Goal: Check status: Check status

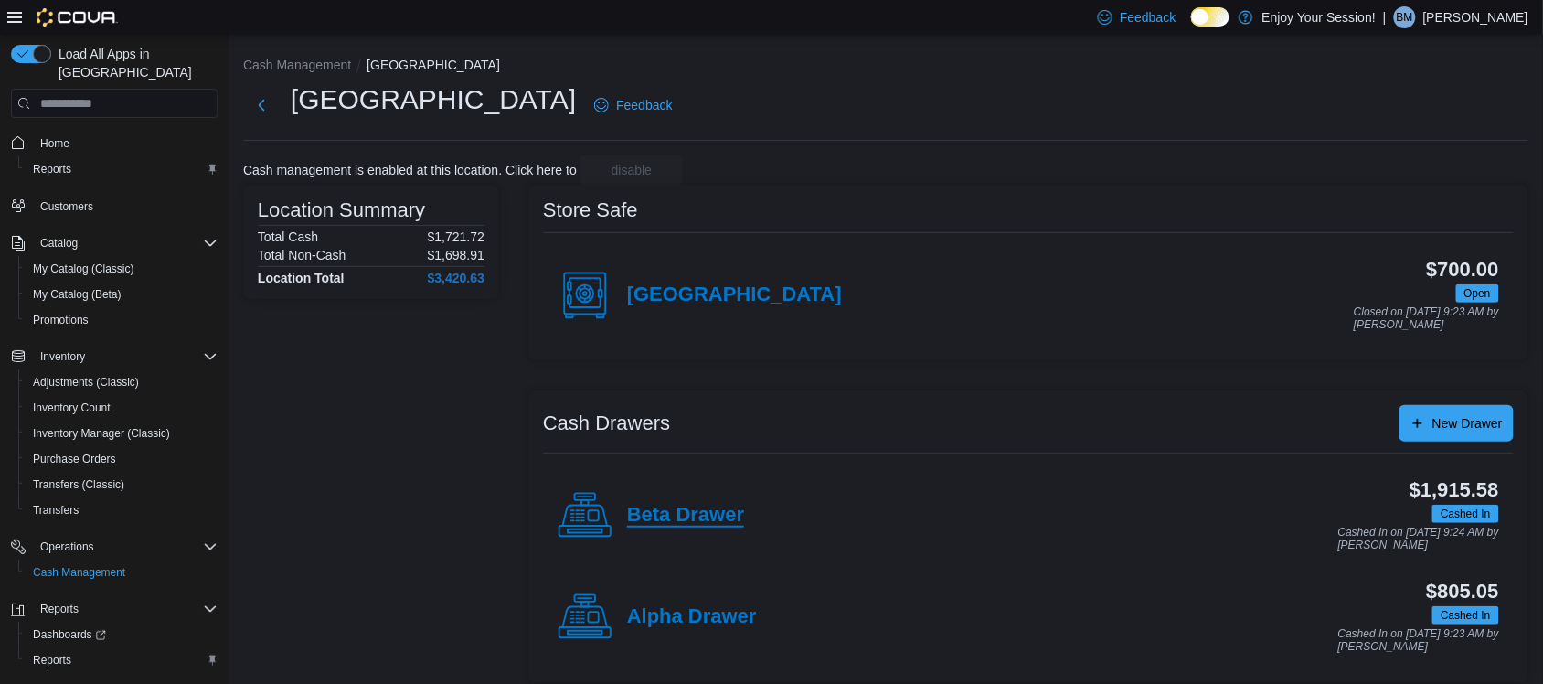
click at [677, 508] on h4 "Beta Drawer" at bounding box center [685, 516] width 117 height 24
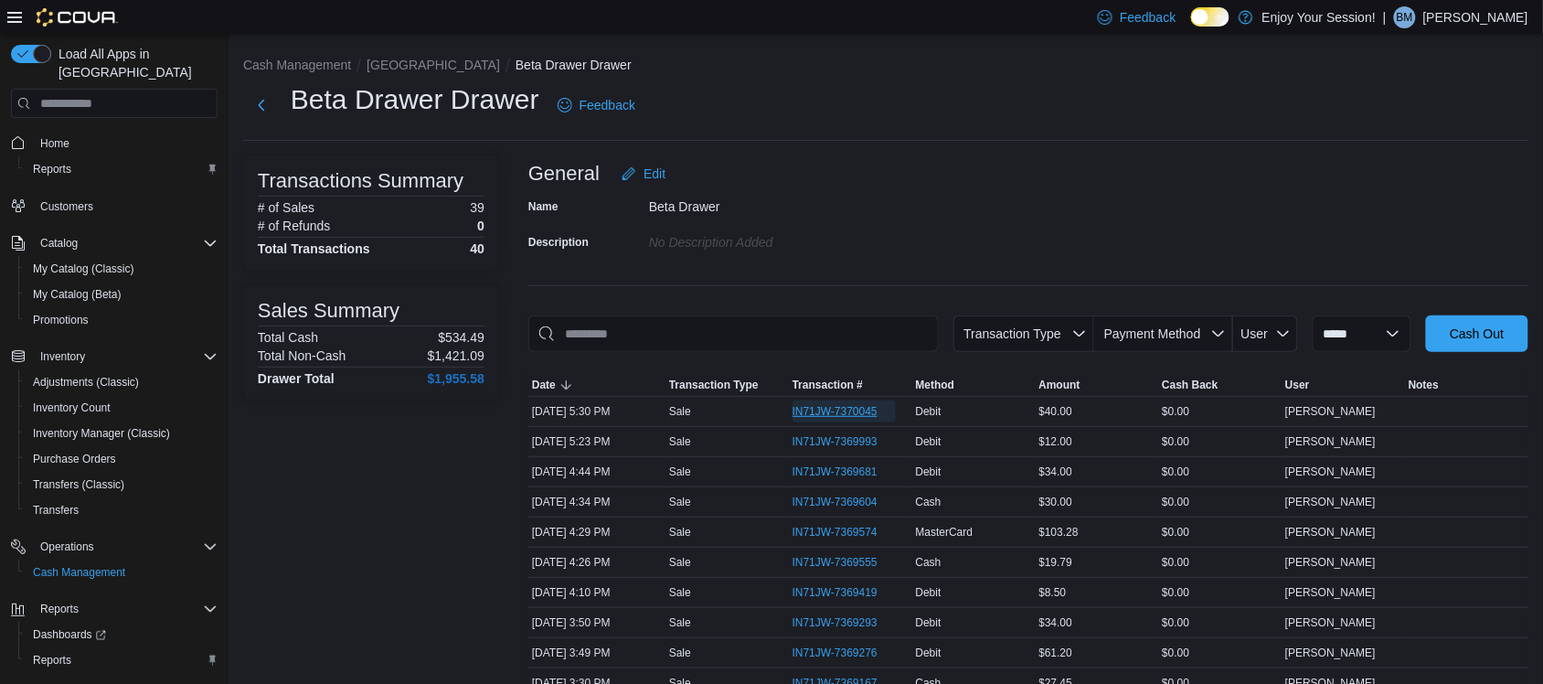
click at [842, 412] on span "IN71JW-7370045" at bounding box center [834, 411] width 85 height 15
click at [399, 65] on button "[GEOGRAPHIC_DATA]" at bounding box center [433, 65] width 133 height 15
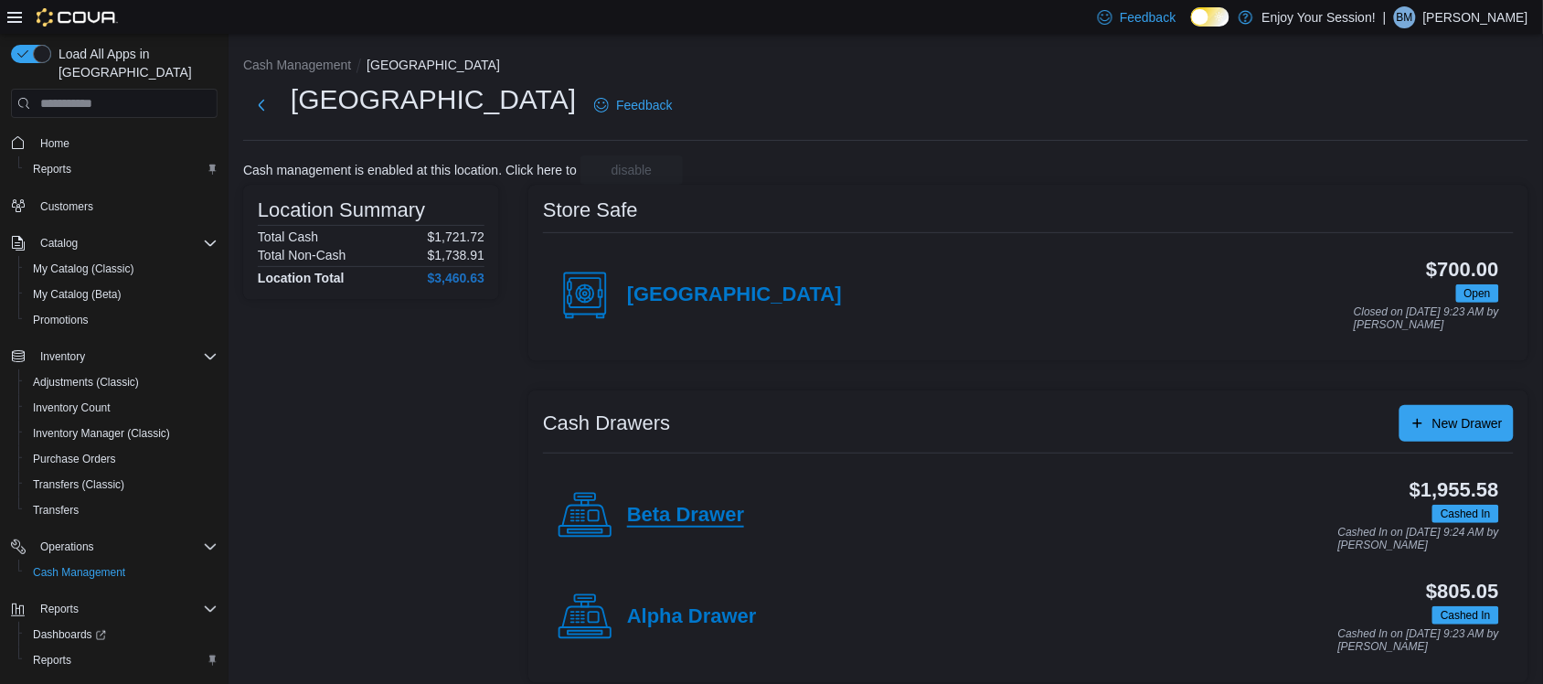
click at [693, 526] on h4 "Beta Drawer" at bounding box center [685, 516] width 117 height 24
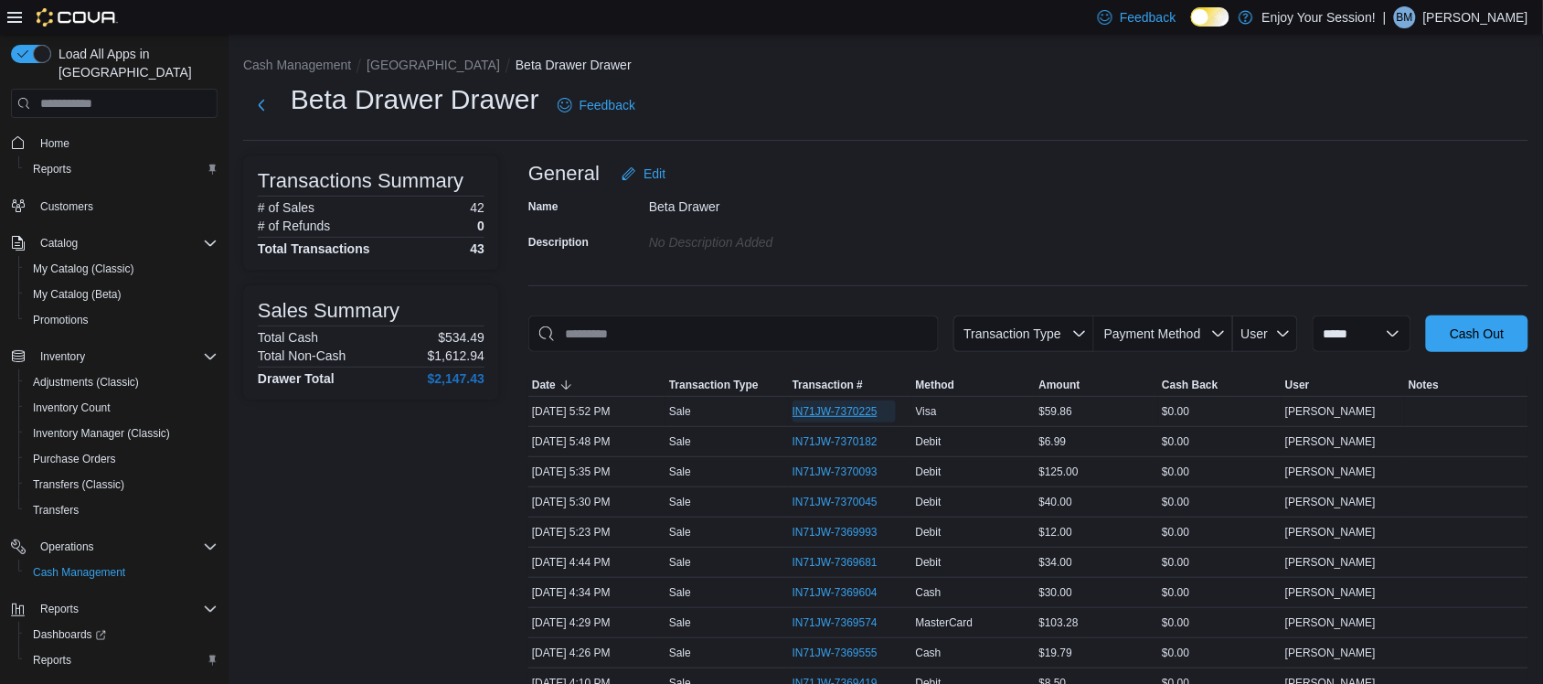
click at [820, 411] on span "IN71JW-7370225" at bounding box center [834, 411] width 85 height 15
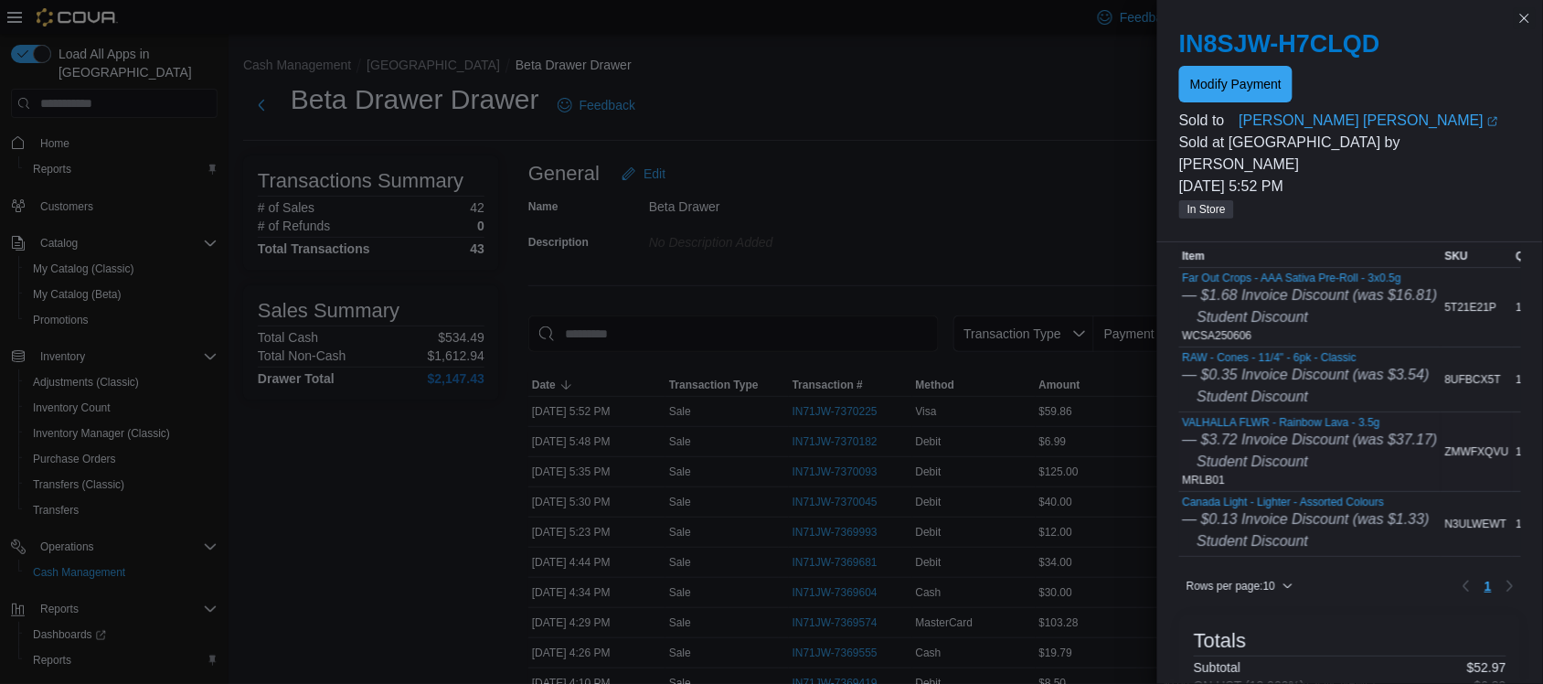
scroll to position [114, 0]
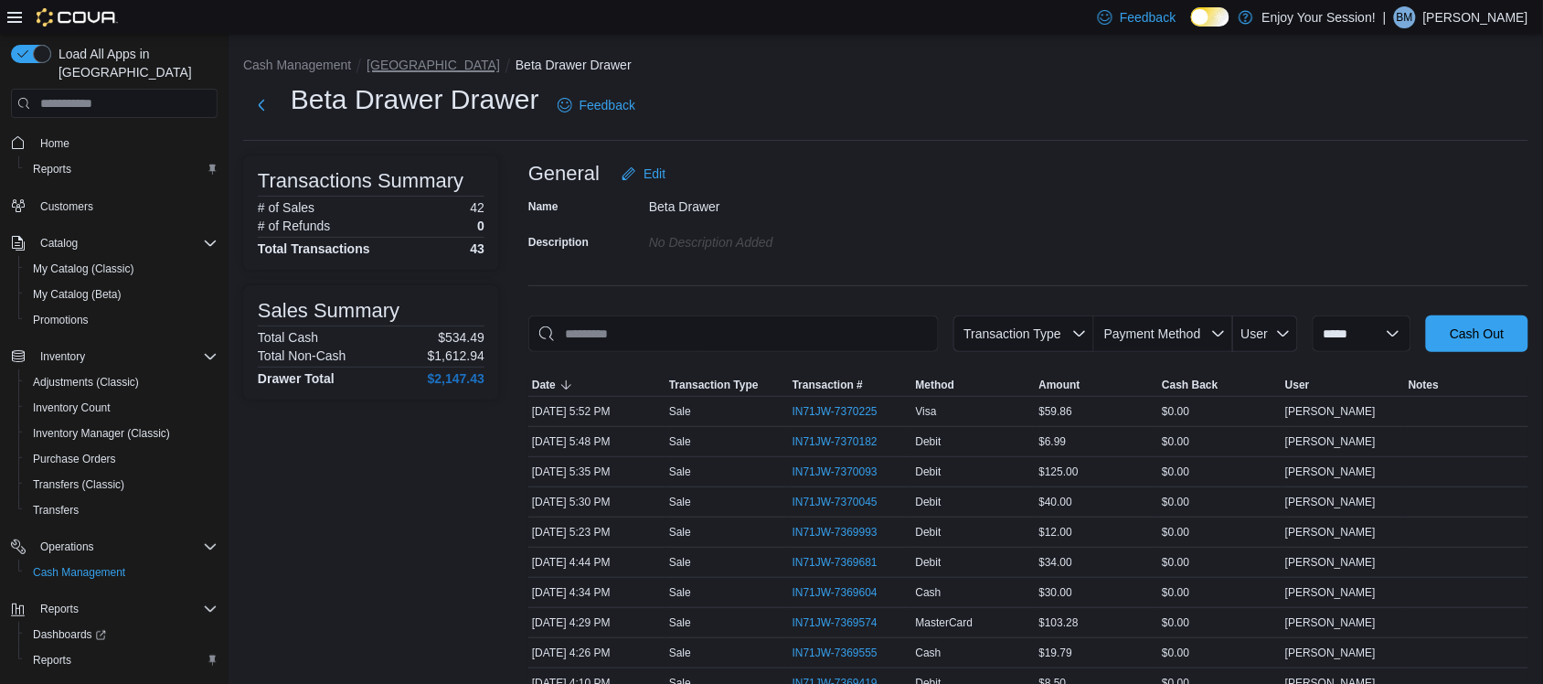
click at [407, 67] on button "[GEOGRAPHIC_DATA]" at bounding box center [433, 65] width 133 height 15
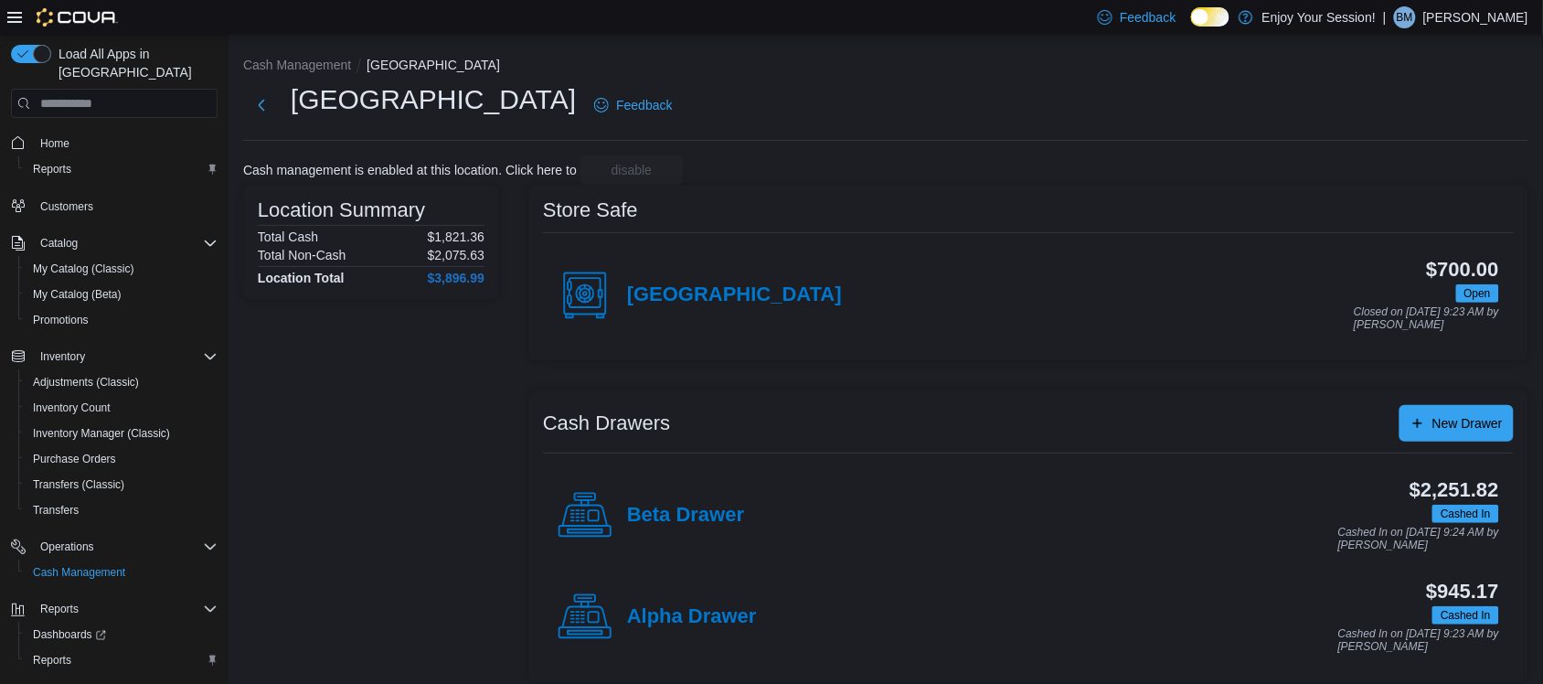
click at [684, 505] on h4 "Beta Drawer" at bounding box center [685, 516] width 117 height 24
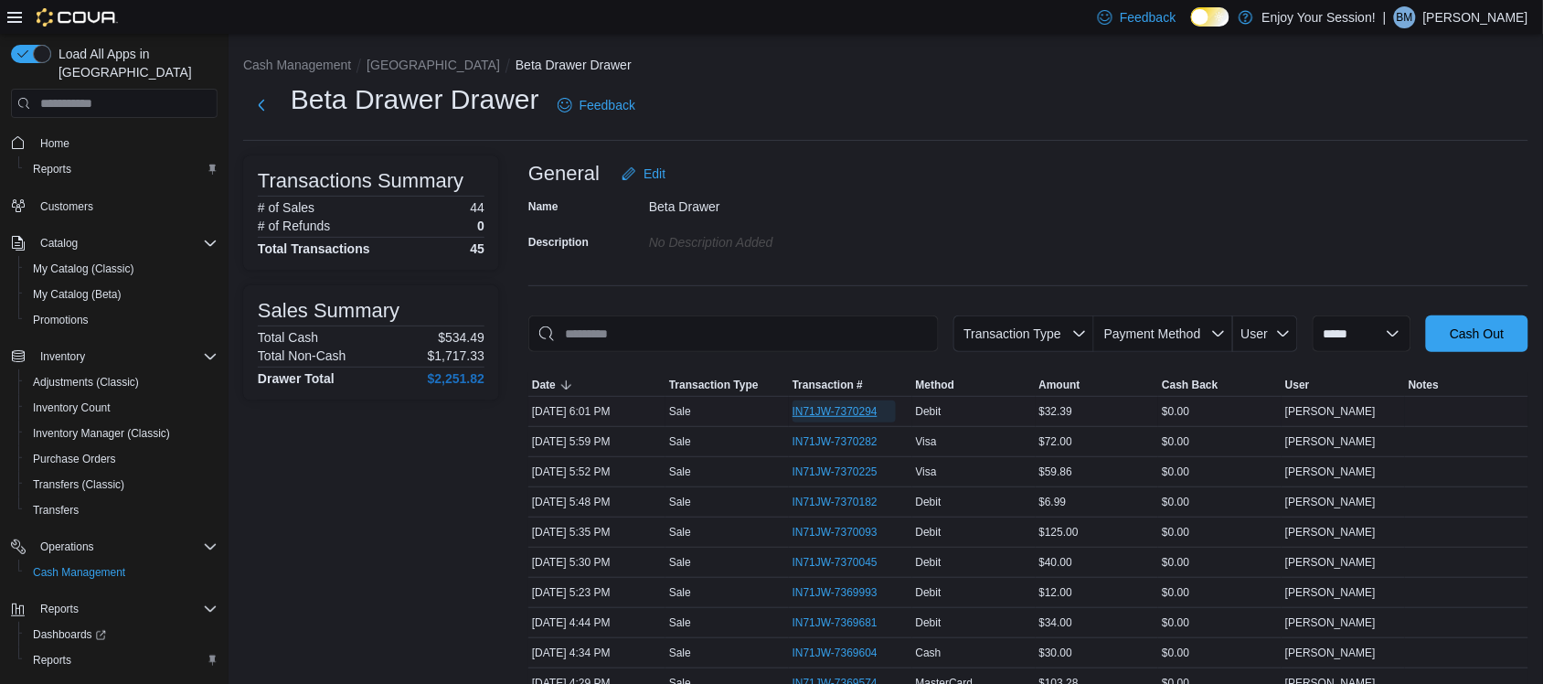
click at [844, 408] on span "IN71JW-7370294" at bounding box center [834, 411] width 85 height 15
click at [386, 62] on button "[GEOGRAPHIC_DATA]" at bounding box center [433, 65] width 133 height 15
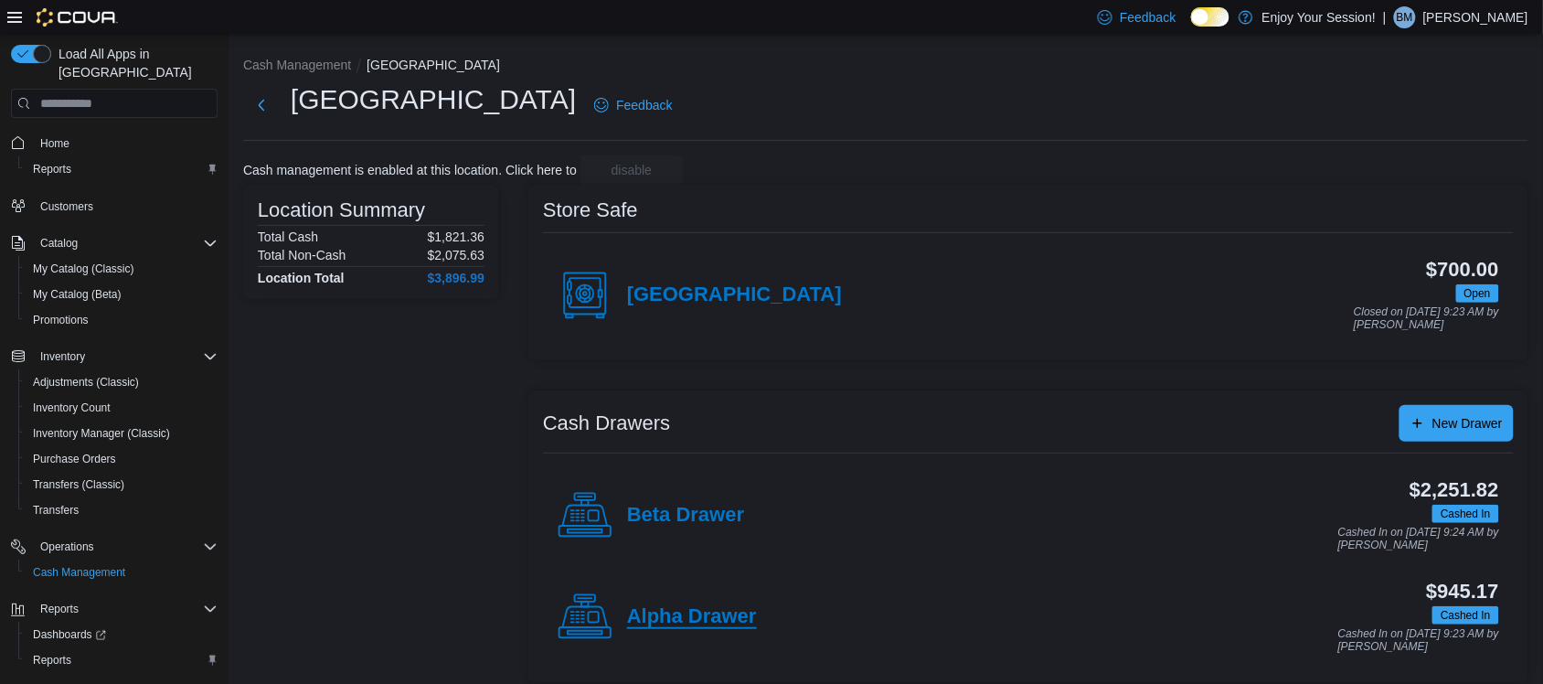
click at [708, 610] on h4 "Alpha Drawer" at bounding box center [692, 617] width 130 height 24
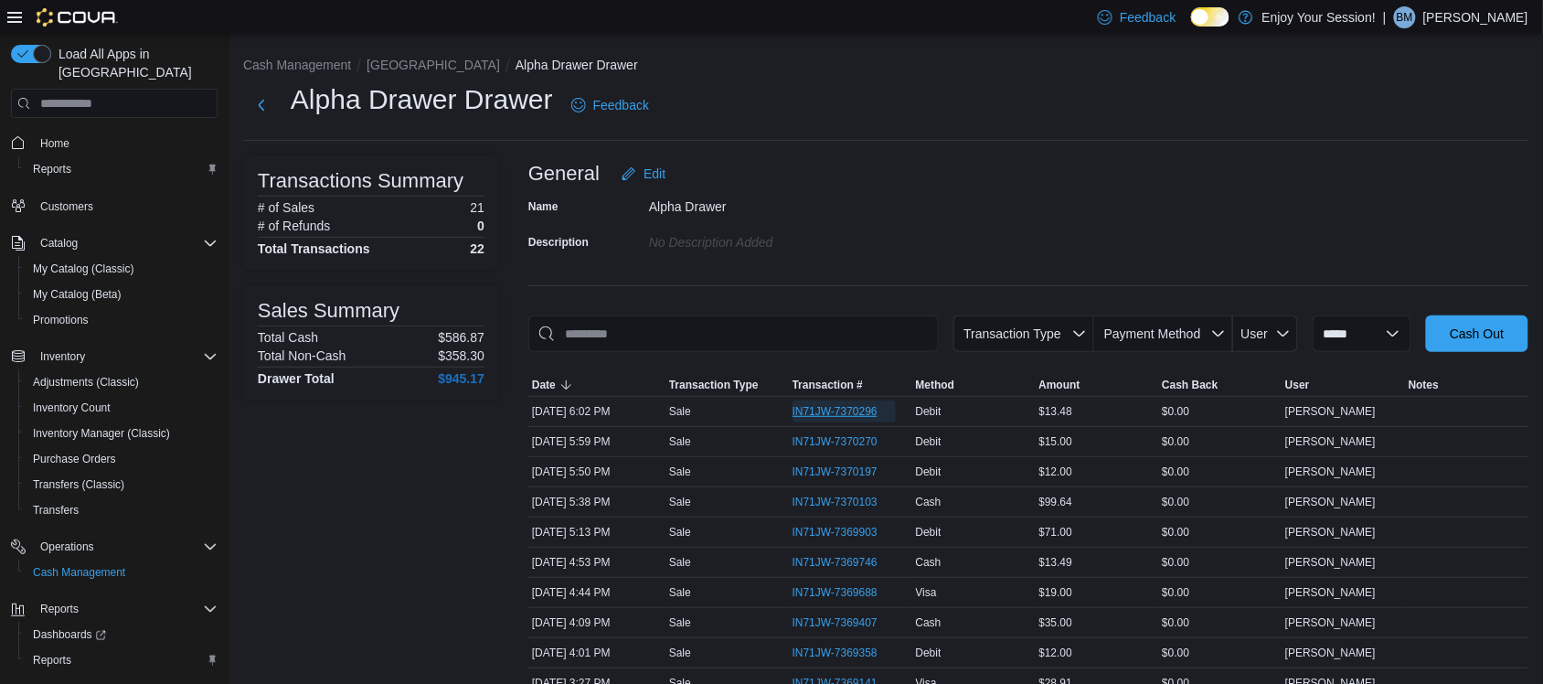
click at [857, 407] on span "IN71JW-7370296" at bounding box center [834, 411] width 85 height 15
click at [839, 441] on span "IN71JW-7370270" at bounding box center [834, 441] width 85 height 15
click at [391, 61] on button "[GEOGRAPHIC_DATA]" at bounding box center [433, 65] width 133 height 15
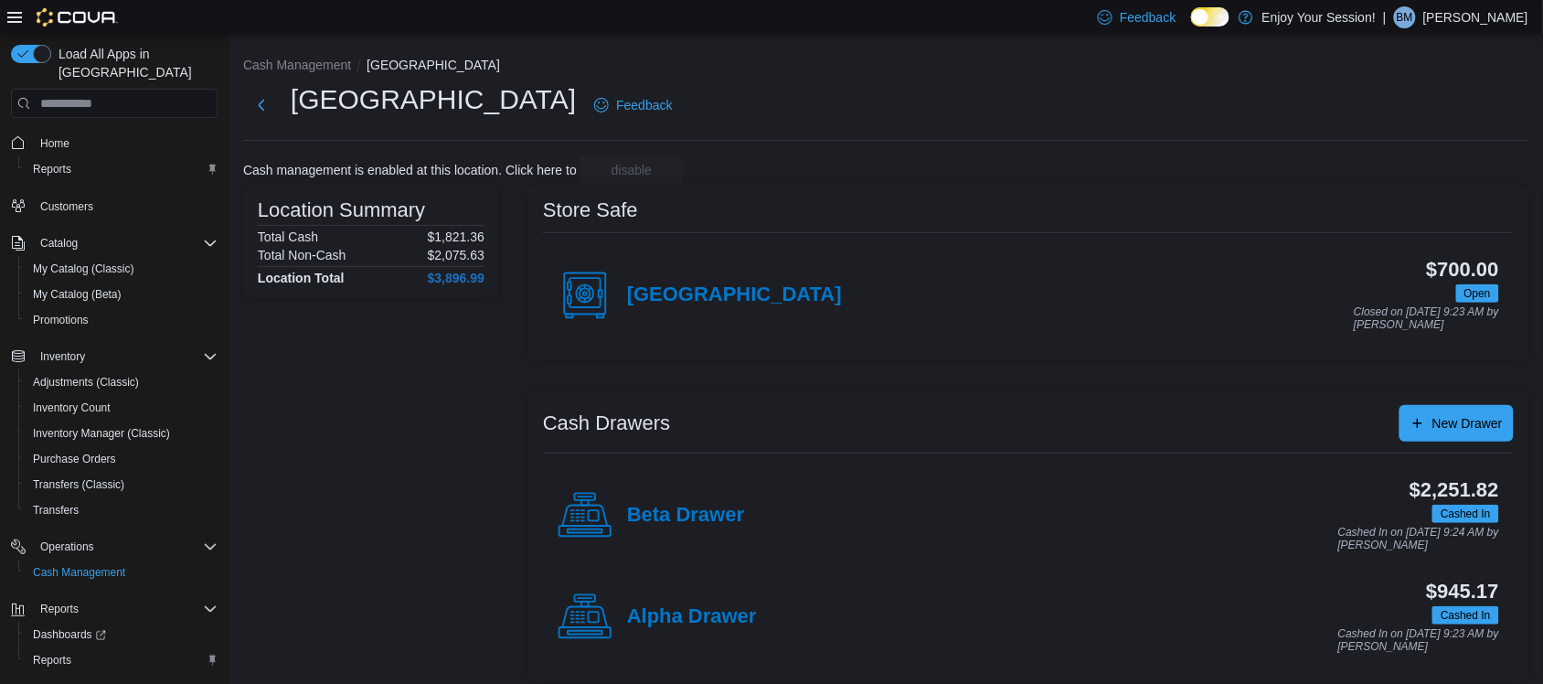
click at [709, 635] on div "Alpha Drawer" at bounding box center [657, 617] width 199 height 55
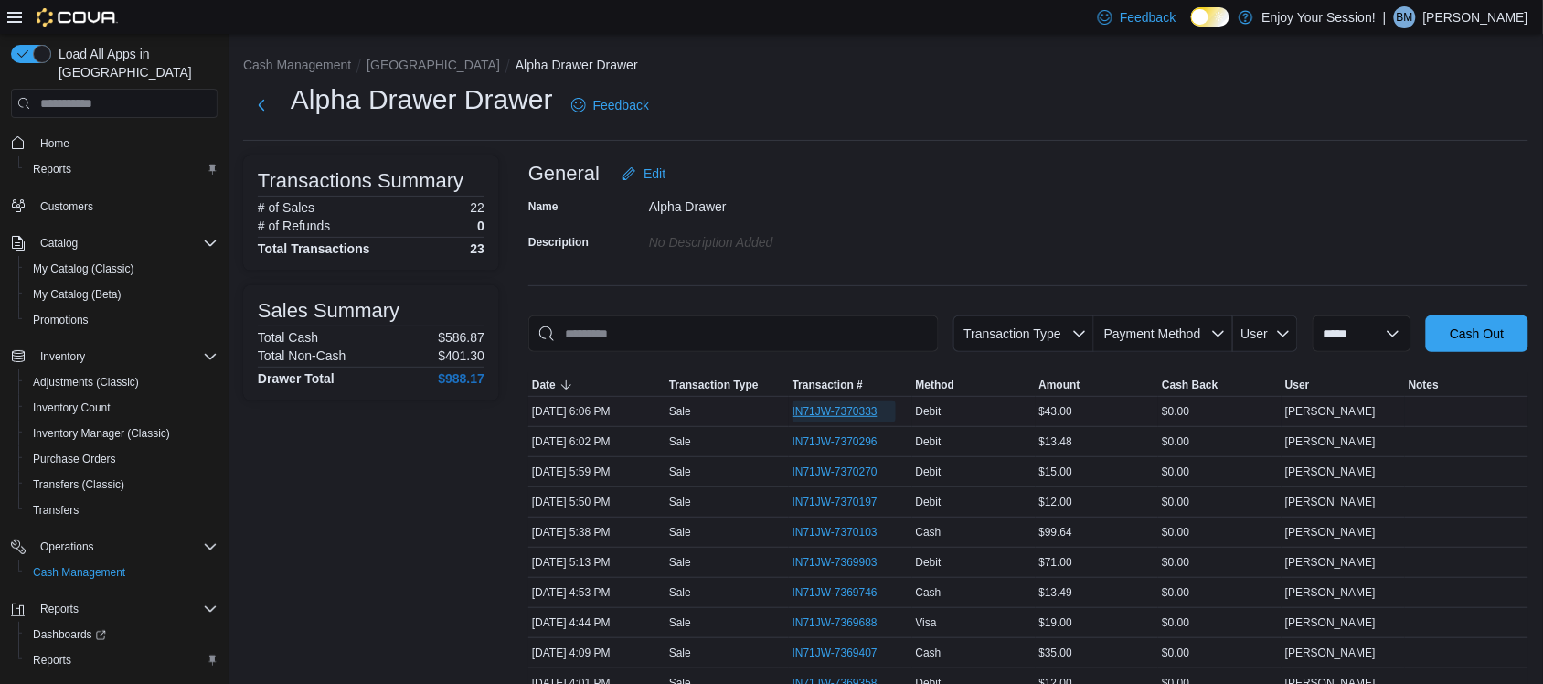
click at [824, 409] on span "IN71JW-7370333" at bounding box center [834, 411] width 85 height 15
click at [393, 56] on li "[GEOGRAPHIC_DATA]" at bounding box center [441, 65] width 149 height 18
click at [395, 69] on button "[GEOGRAPHIC_DATA]" at bounding box center [433, 65] width 133 height 15
